Goal: Find specific page/section: Find specific page/section

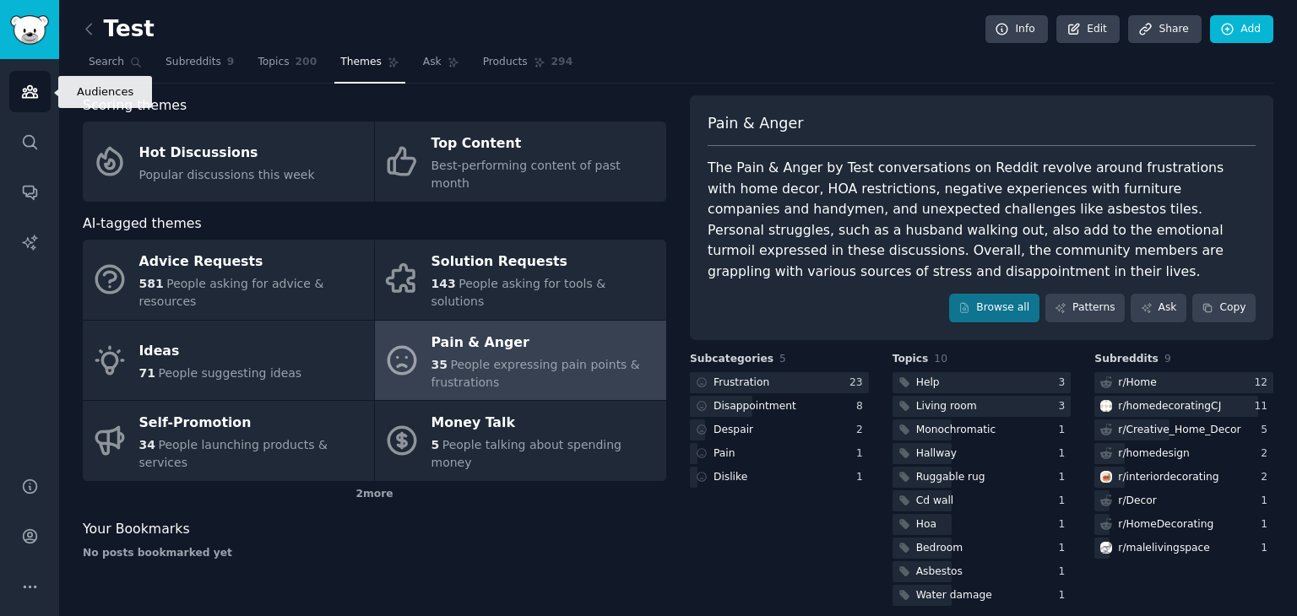
click at [24, 89] on icon "Sidebar" at bounding box center [29, 92] width 15 height 12
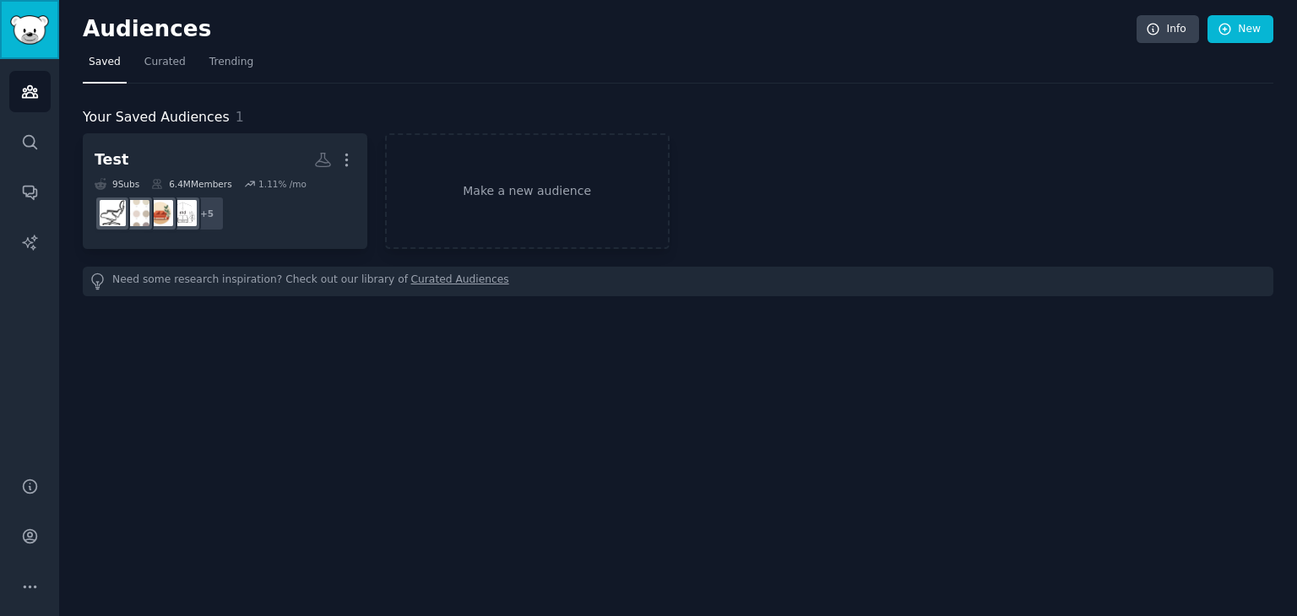
click at [35, 24] on img "Sidebar" at bounding box center [29, 30] width 39 height 30
click at [29, 156] on link "Search" at bounding box center [29, 142] width 41 height 41
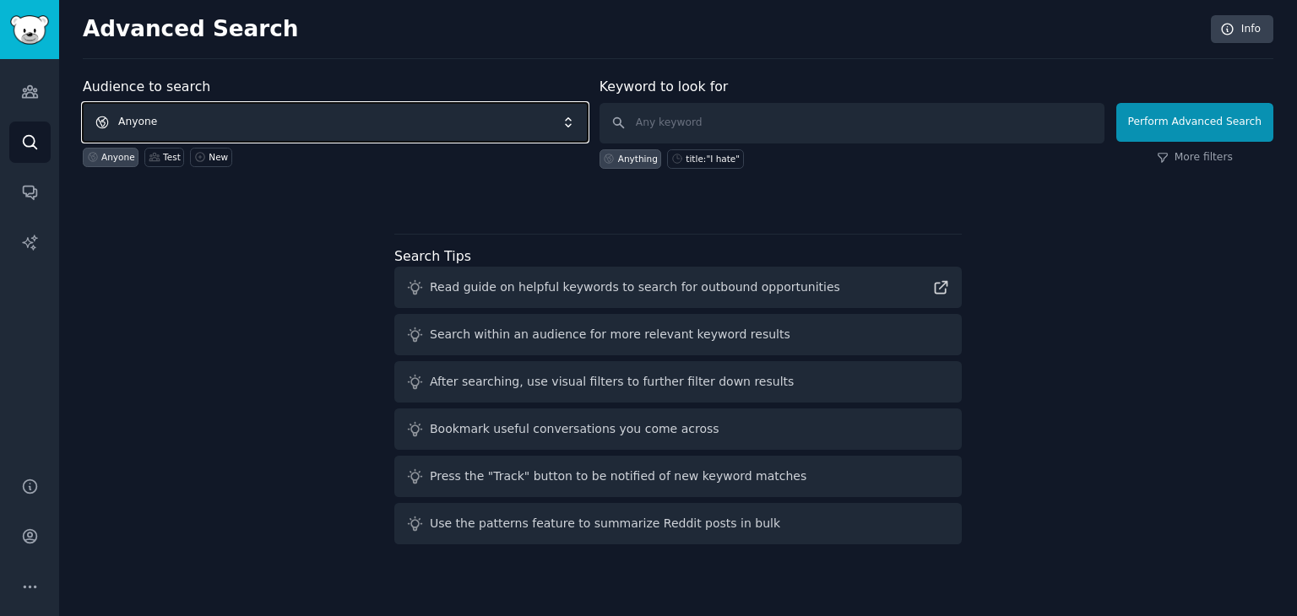
click at [572, 122] on span "Anyone" at bounding box center [335, 122] width 505 height 39
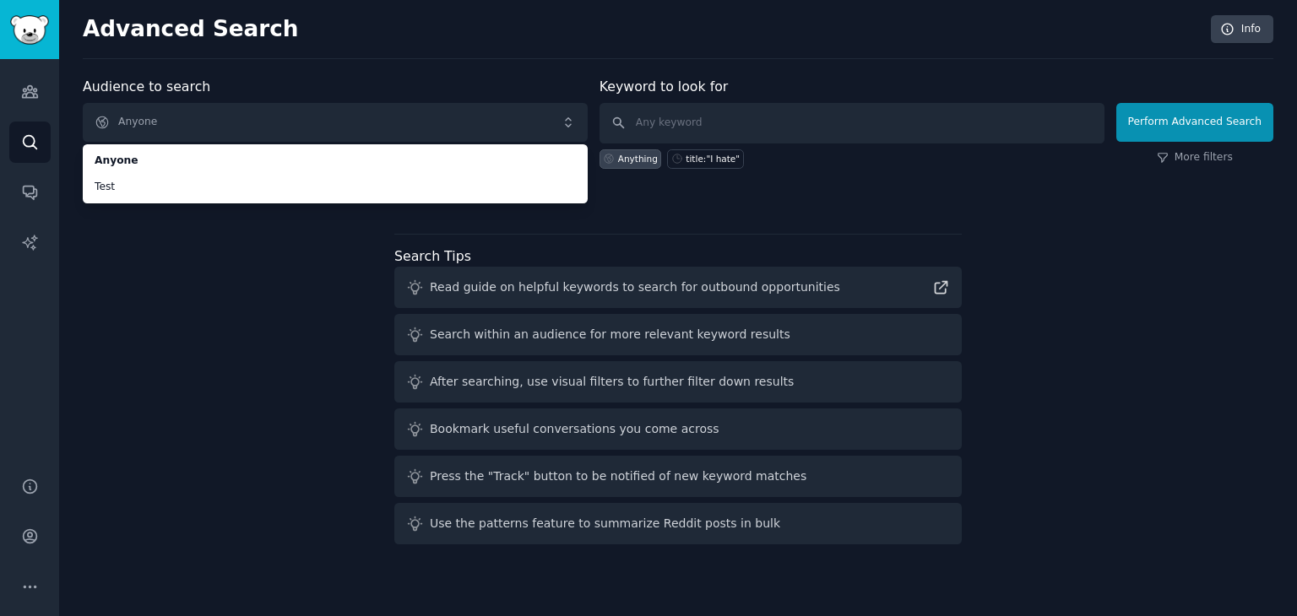
click at [125, 244] on div "Audience to search Anyone Anyone Test Anyone Test New Keyword to look for Anyth…" at bounding box center [678, 314] width 1190 height 474
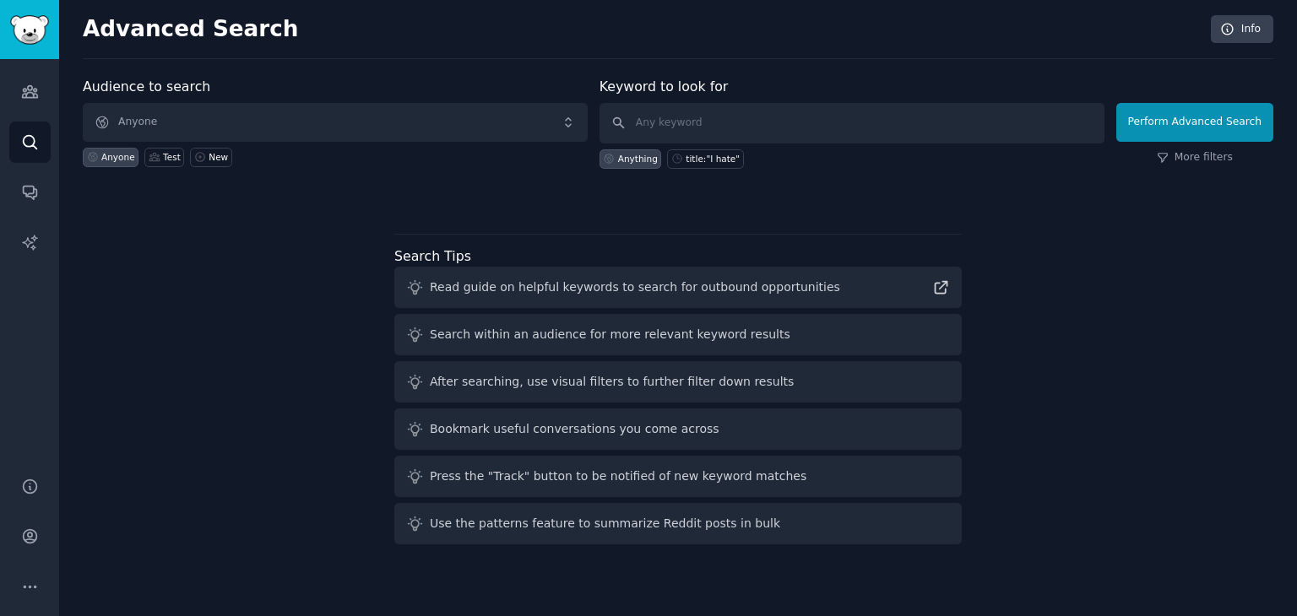
click at [284, 328] on div "Audience to search Anyone Anyone Test New Keyword to look for Anything title:"I…" at bounding box center [678, 314] width 1190 height 474
